Goal: Task Accomplishment & Management: Use online tool/utility

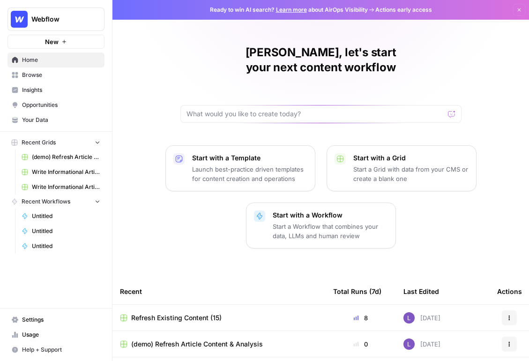
click at [56, 187] on span "Write Informational Article" at bounding box center [66, 187] width 68 height 8
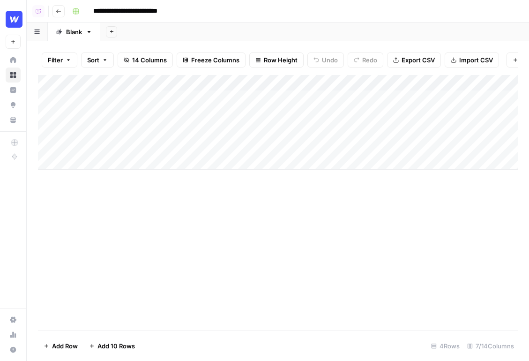
click at [59, 15] on button "Go back" at bounding box center [58, 11] width 12 height 12
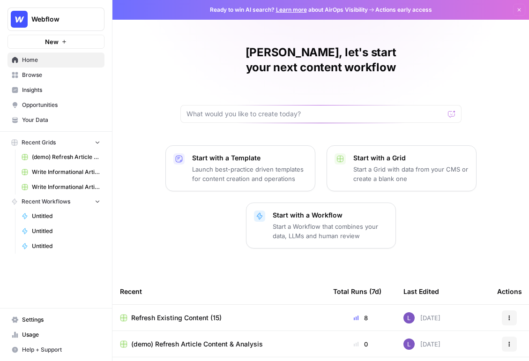
scroll to position [127, 0]
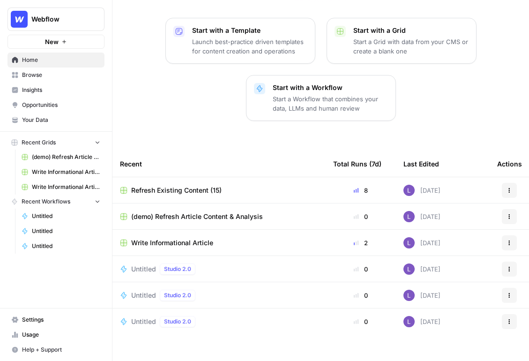
click at [53, 72] on span "Browse" at bounding box center [61, 75] width 78 height 8
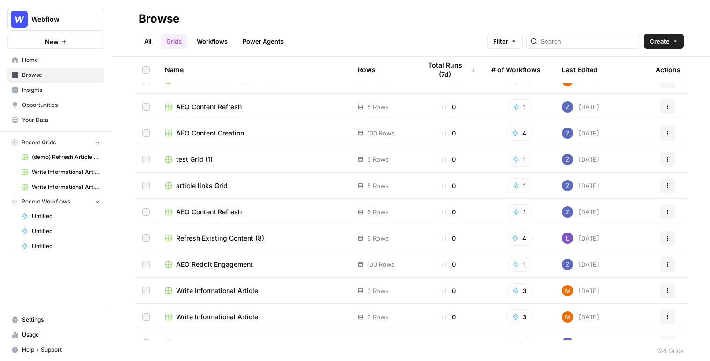
scroll to position [2892, 0]
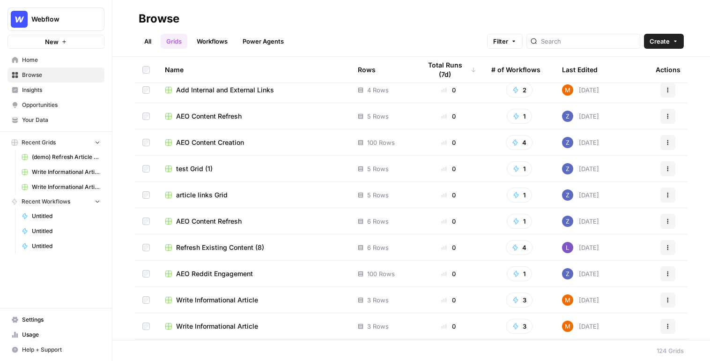
click at [208, 138] on span "AEO Content Creation" at bounding box center [210, 142] width 68 height 9
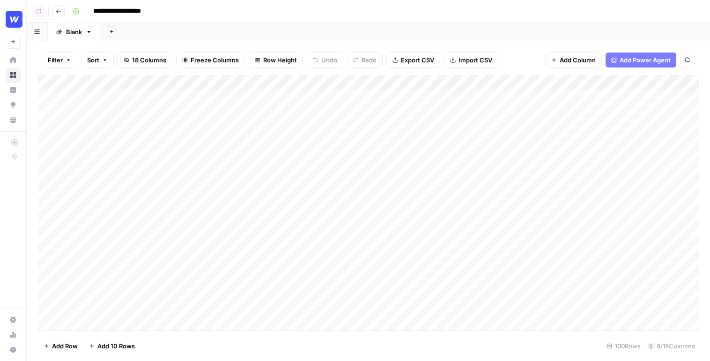
click at [51, 7] on header "**********" at bounding box center [369, 11] width 684 height 22
click at [59, 15] on button "Go back" at bounding box center [58, 11] width 12 height 12
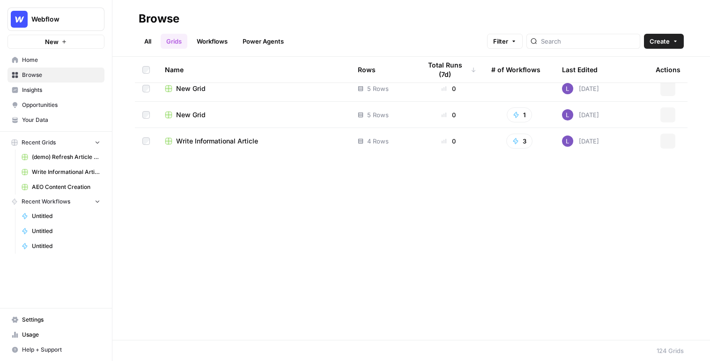
scroll to position [2996, 0]
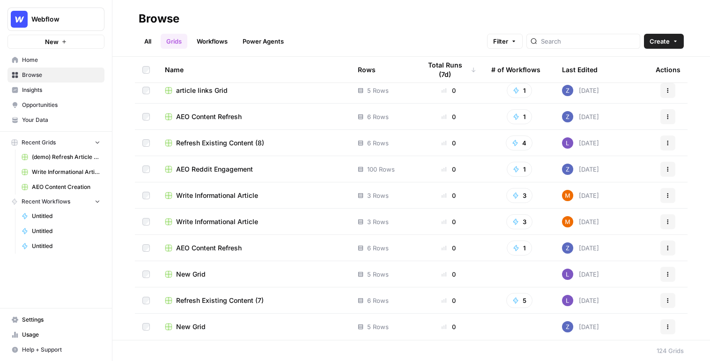
click at [215, 38] on link "Workflows" at bounding box center [212, 41] width 42 height 15
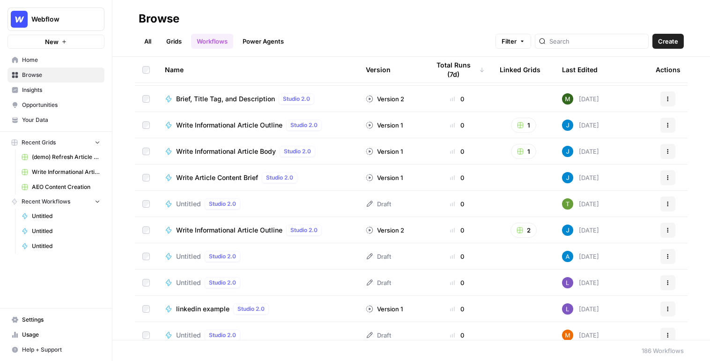
scroll to position [74, 0]
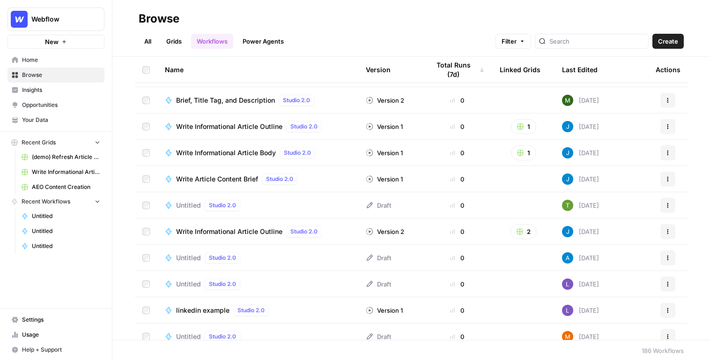
click at [234, 180] on span "Write Article Content Brief" at bounding box center [217, 178] width 82 height 9
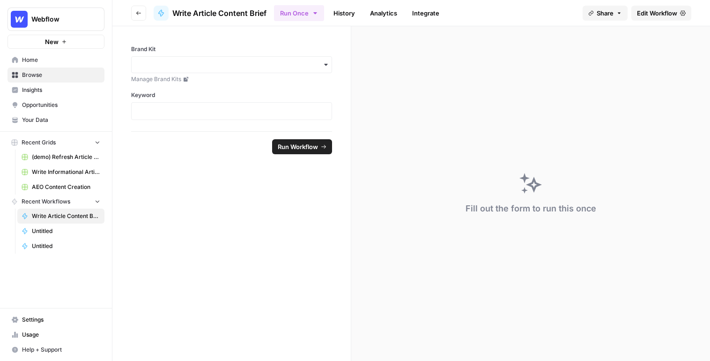
click at [528, 4] on header "Go back Write Article Content Brief Run Once History Analytics Integrate Share …" at bounding box center [411, 13] width 598 height 26
click at [528, 11] on span "Edit Workflow" at bounding box center [657, 12] width 40 height 9
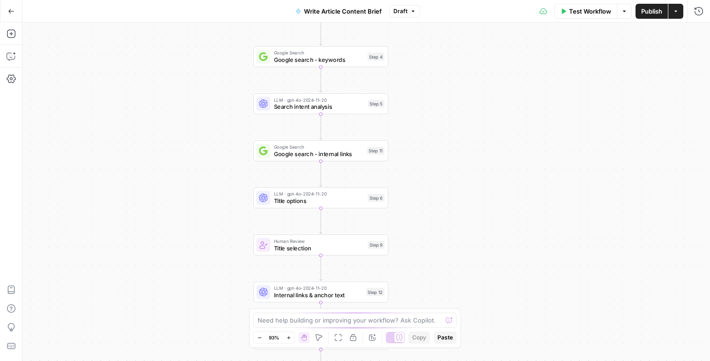
click at [10, 8] on icon "button" at bounding box center [11, 11] width 7 height 7
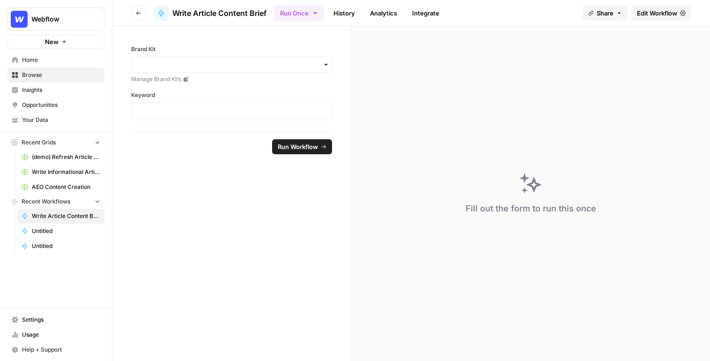
click at [135, 16] on button "Go back" at bounding box center [138, 13] width 15 height 15
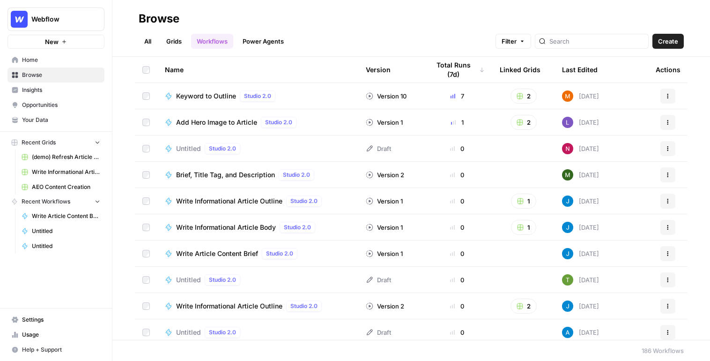
click at [226, 230] on span "Write Informational Article Body" at bounding box center [226, 227] width 100 height 9
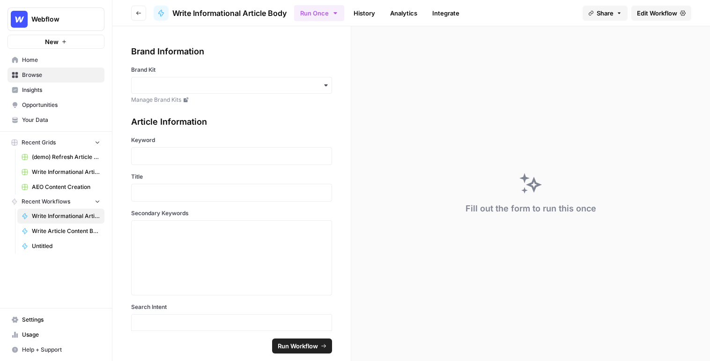
click at [528, 13] on span "Edit Workflow" at bounding box center [657, 12] width 40 height 9
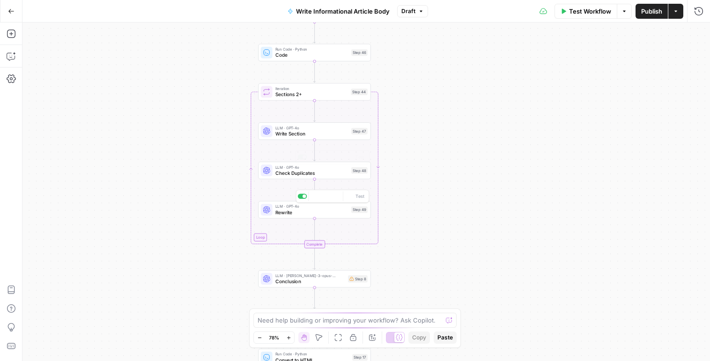
click at [274, 208] on div "LLM · GPT-4o Rewrite Step 49 Copy step Delete step Add Note Test" at bounding box center [314, 209] width 107 height 12
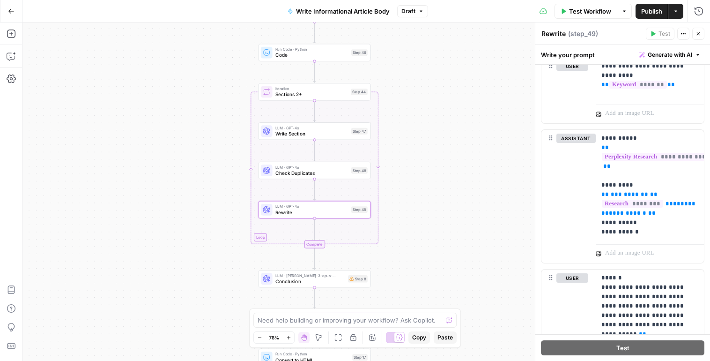
scroll to position [1311, 0]
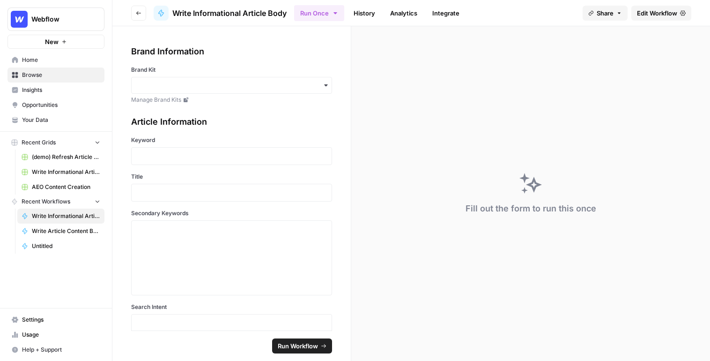
click at [141, 5] on header "Go back Write Informational Article Body Run Once History Analytics Integrate S…" at bounding box center [411, 13] width 598 height 26
click at [141, 25] on header "Go back Write Informational Article Body Run Once History Analytics Integrate S…" at bounding box center [411, 13] width 598 height 26
click at [140, 17] on button "Go back" at bounding box center [138, 13] width 15 height 15
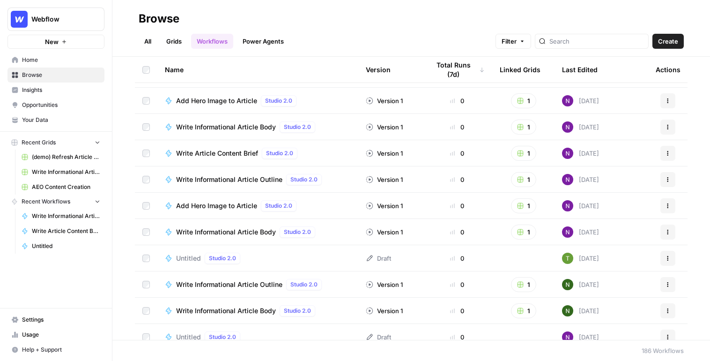
scroll to position [3431, 0]
click at [252, 123] on span "Write Informational Article Body" at bounding box center [226, 127] width 100 height 9
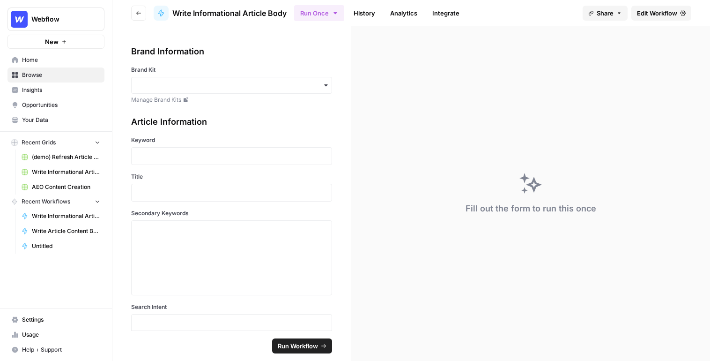
click at [528, 30] on div "Fill out the form to run this once" at bounding box center [530, 193] width 359 height 334
click at [528, 19] on link "Edit Workflow" at bounding box center [662, 13] width 60 height 15
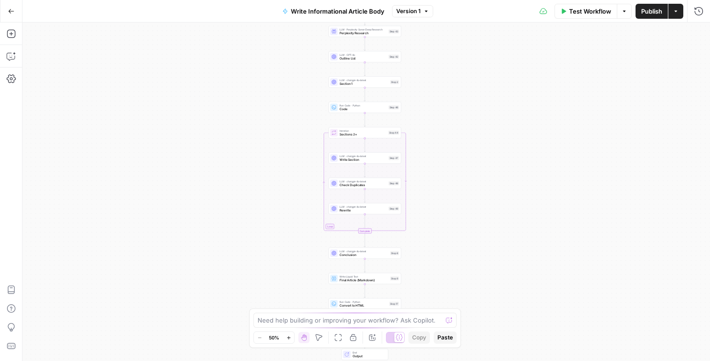
click at [14, 10] on icon "button" at bounding box center [11, 11] width 7 height 7
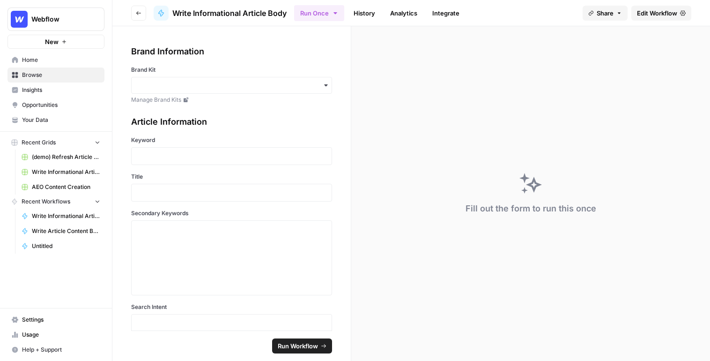
scroll to position [7, 0]
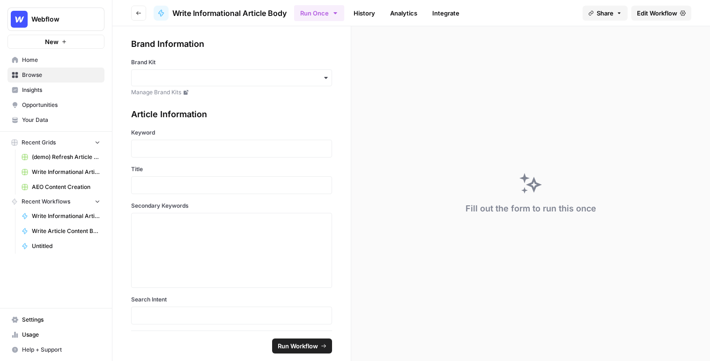
click at [142, 15] on button "Go back" at bounding box center [138, 13] width 15 height 15
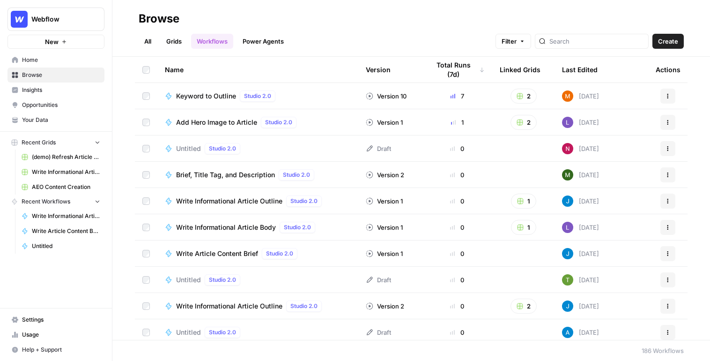
click at [168, 30] on div "All Grids Workflows Power Agents Filter Create" at bounding box center [411, 37] width 545 height 22
click at [171, 43] on link "Grids" at bounding box center [174, 41] width 27 height 15
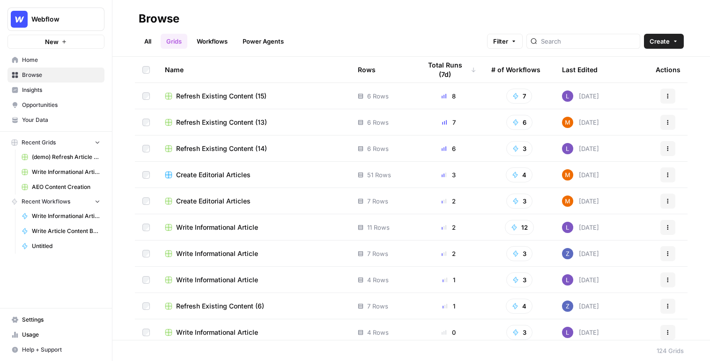
click at [219, 172] on span "Create Editorial Articles" at bounding box center [213, 174] width 74 height 9
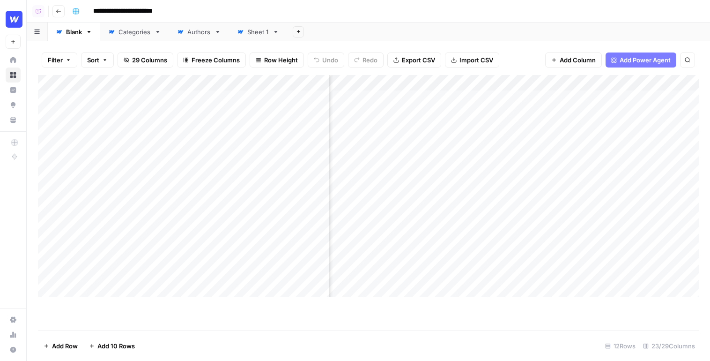
scroll to position [0, 422]
click at [415, 86] on div "Add Column" at bounding box center [368, 186] width 661 height 222
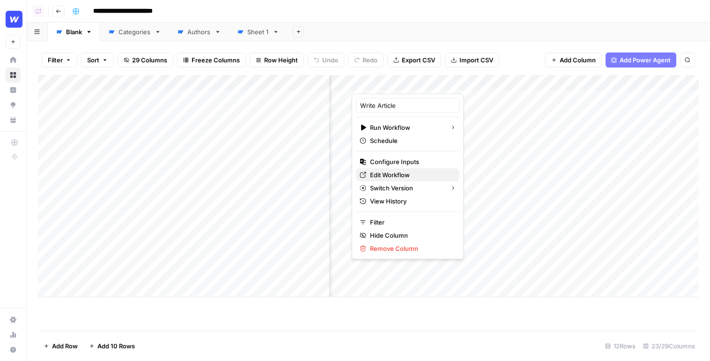
click at [388, 173] on span "Edit Workflow" at bounding box center [411, 174] width 82 height 9
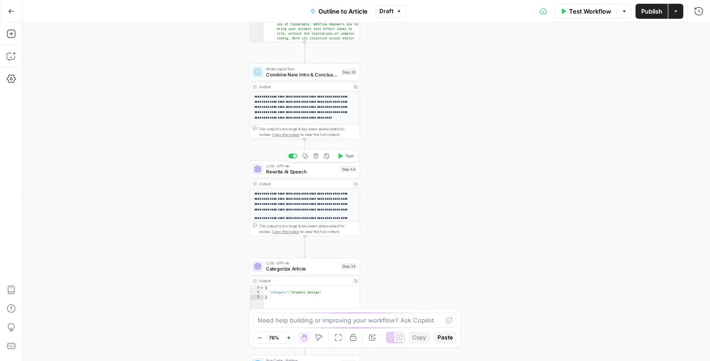
click at [312, 168] on span "Rewrite AI Speech" at bounding box center [301, 171] width 71 height 7
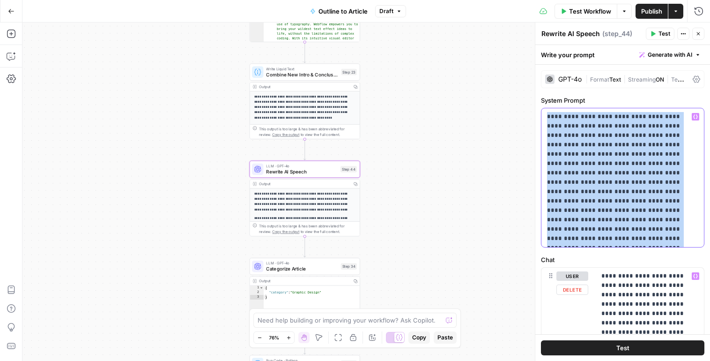
drag, startPoint x: 547, startPoint y: 115, endPoint x: 650, endPoint y: 274, distance: 189.3
click at [0, 0] on form "**********" at bounding box center [0, 0] width 0 height 0
copy p "**********"
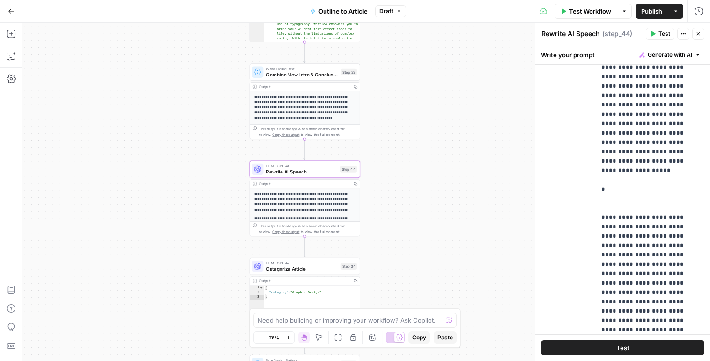
scroll to position [230, 0]
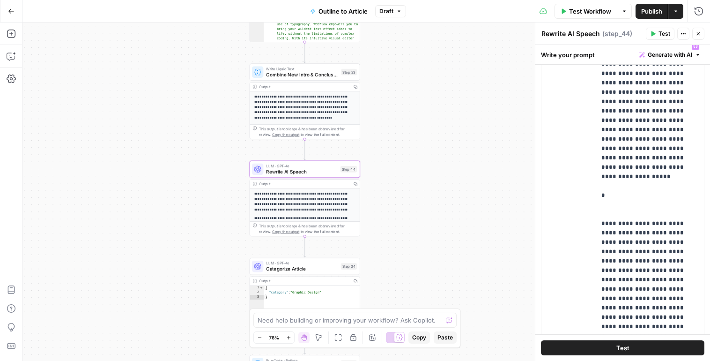
drag, startPoint x: 650, startPoint y: 192, endPoint x: 604, endPoint y: 275, distance: 95.2
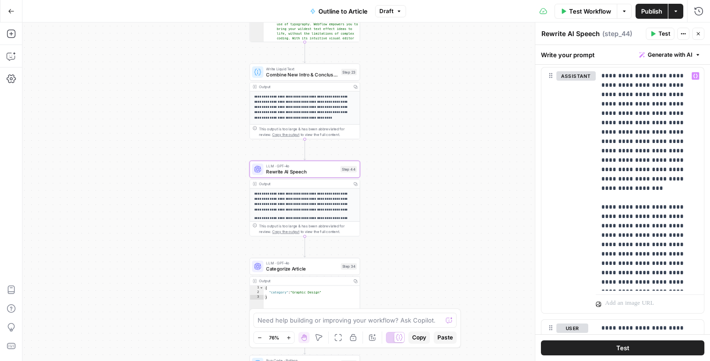
scroll to position [379, 0]
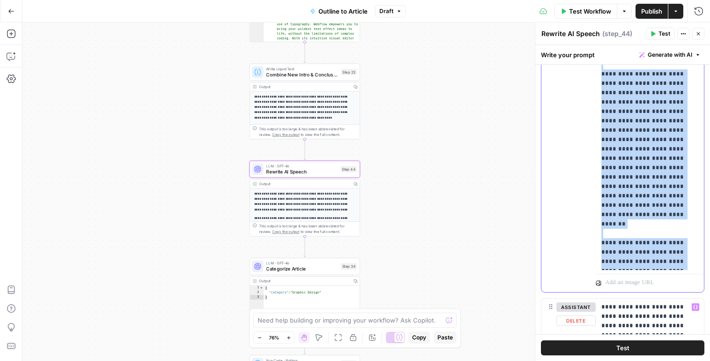
drag, startPoint x: 600, startPoint y: 245, endPoint x: 668, endPoint y: 275, distance: 74.4
click at [668, 275] on div "**********" at bounding box center [650, 90] width 108 height 404
copy p "**********"
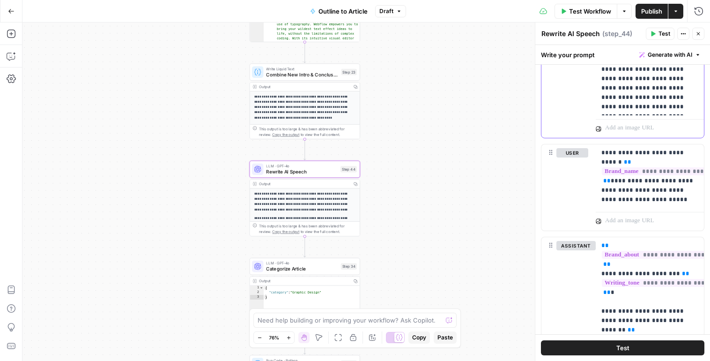
scroll to position [729, 0]
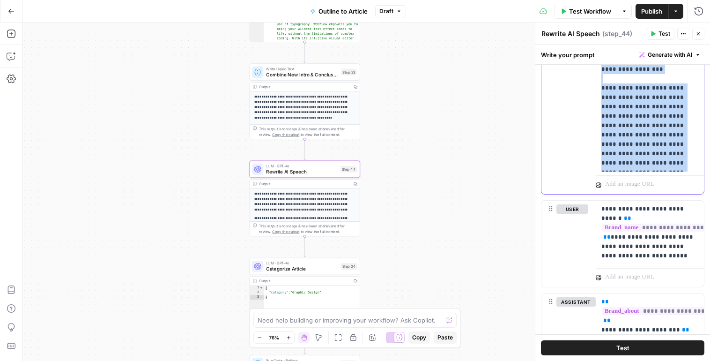
drag, startPoint x: 601, startPoint y: 198, endPoint x: 651, endPoint y: 174, distance: 54.9
click at [651, 174] on div "**********" at bounding box center [650, 70] width 108 height 245
copy p "**********"
